Goal: Find specific page/section: Find specific page/section

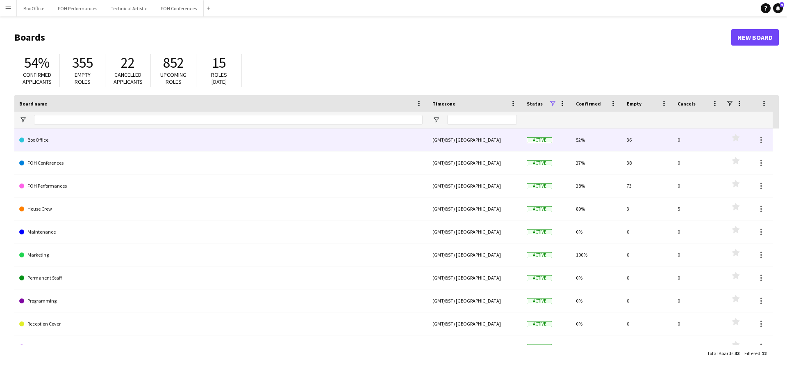
click at [69, 147] on link "Box Office" at bounding box center [221, 139] width 404 height 23
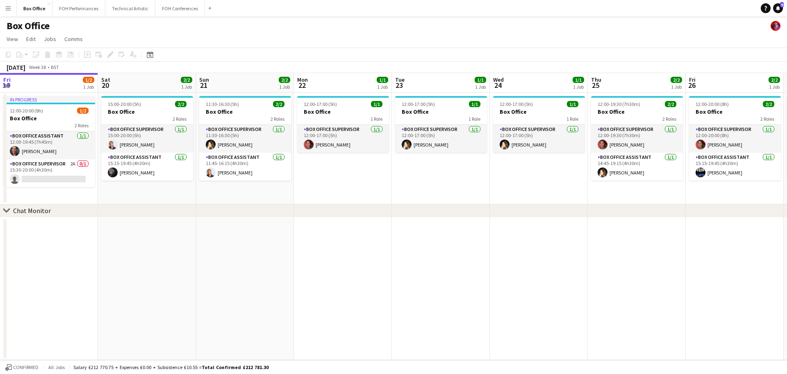
scroll to position [0, 276]
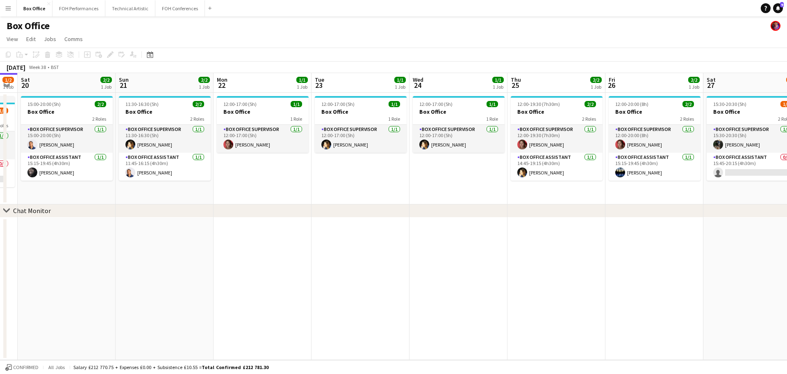
click at [262, 97] on app-calendar-viewport "Wed 17 0/2 1 Job Thu 18 2/2 1 Job Fri 19 1/2 1 Job Sat 20 2/2 1 Job Sun 21 2/2 …" at bounding box center [393, 216] width 787 height 287
click at [78, 9] on button "FOH Performances Close" at bounding box center [78, 8] width 53 height 16
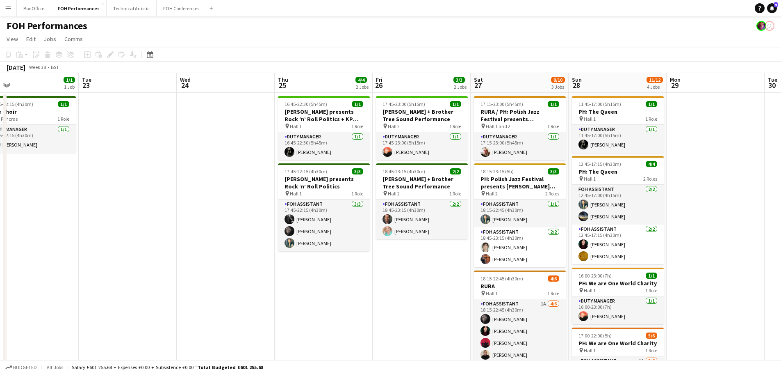
scroll to position [0, 232]
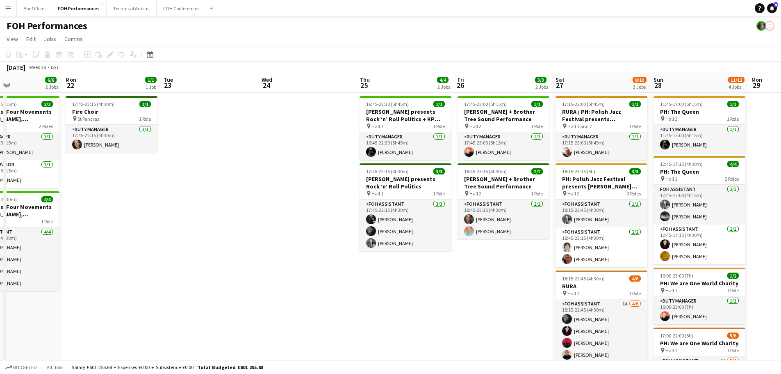
drag, startPoint x: 367, startPoint y: 84, endPoint x: 37, endPoint y: 124, distance: 332.2
click at [37, 124] on app-calendar-viewport "Fri 19 6/6 3 Jobs Sat 20 11/12 4 Jobs Sun 21 6/6 2 Jobs Mon 22 1/1 1 Job Tue 23…" at bounding box center [390, 289] width 781 height 432
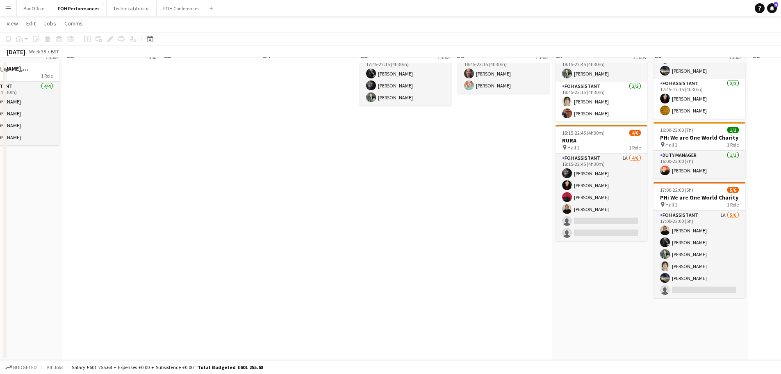
scroll to position [0, 0]
